Goal: Information Seeking & Learning: Stay updated

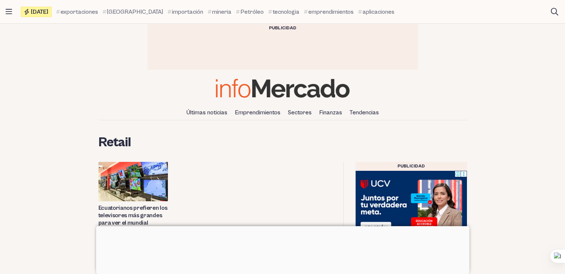
click at [297, 90] on img at bounding box center [283, 88] width 134 height 19
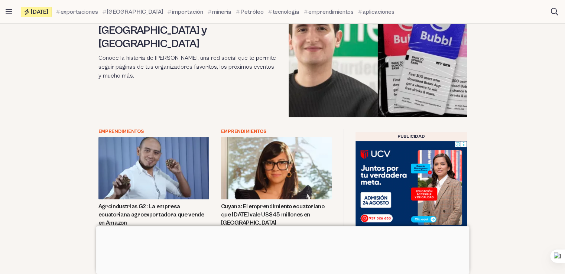
scroll to position [74, 0]
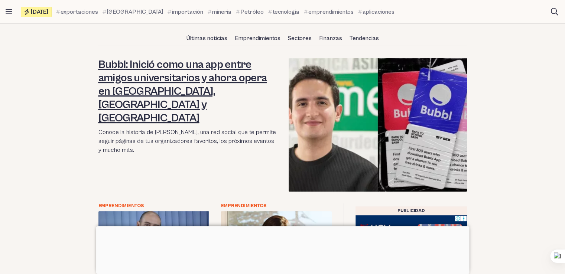
click at [177, 76] on link "Bubbl: Inició como una app entre amigos universitarios y ahora opera en [GEOGRA…" at bounding box center [182, 91] width 169 height 66
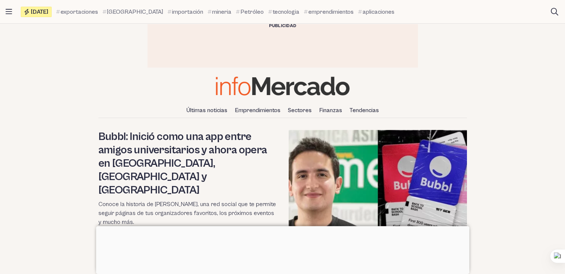
scroll to position [0, 0]
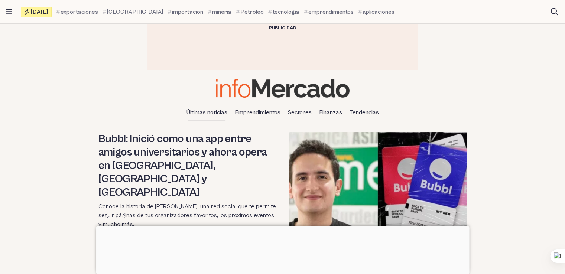
click at [214, 114] on link "Últimas noticias" at bounding box center [207, 112] width 47 height 13
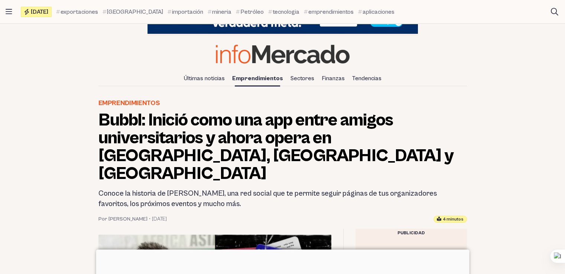
scroll to position [37, 0]
